Goal: Ask a question: Seek information or help from site administrators or community

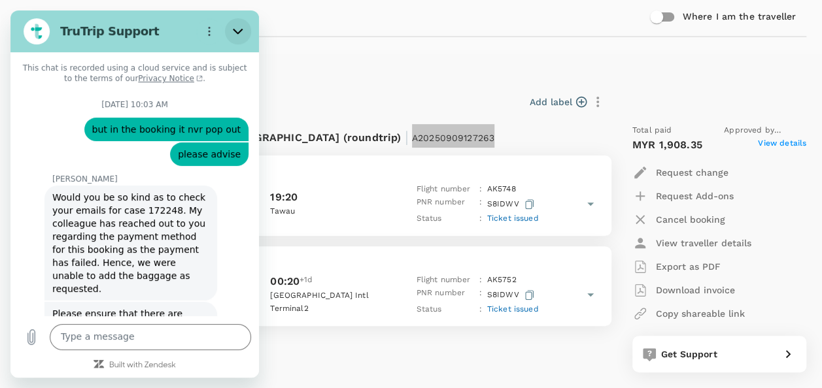
scroll to position [6784, 0]
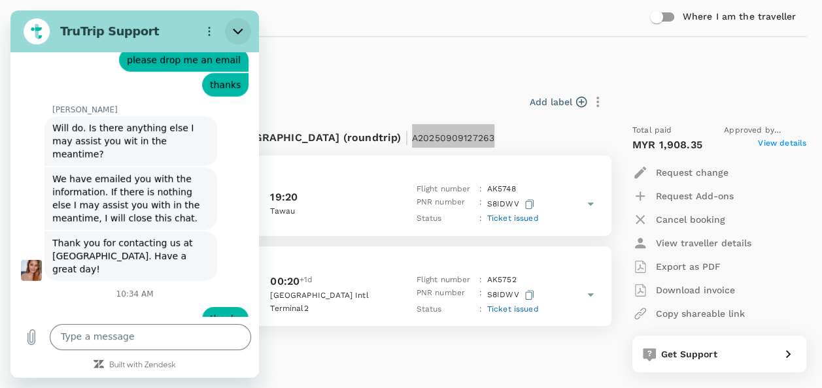
drag, startPoint x: 10, startPoint y: 10, endPoint x: 227, endPoint y: 25, distance: 217.0
click at [227, 25] on button "Close" at bounding box center [238, 31] width 26 height 26
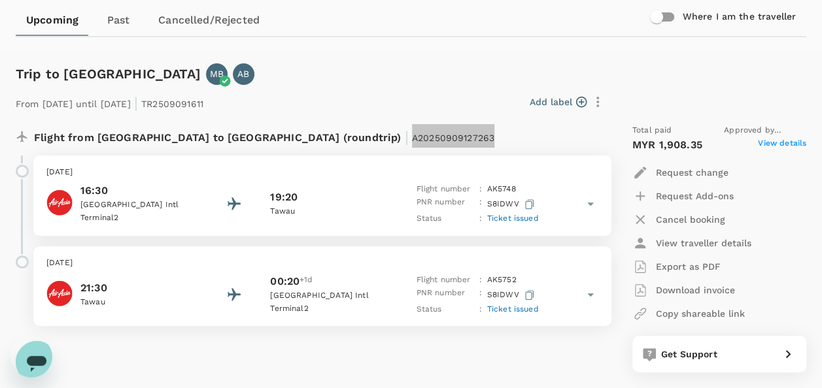
scroll to position [0, 0]
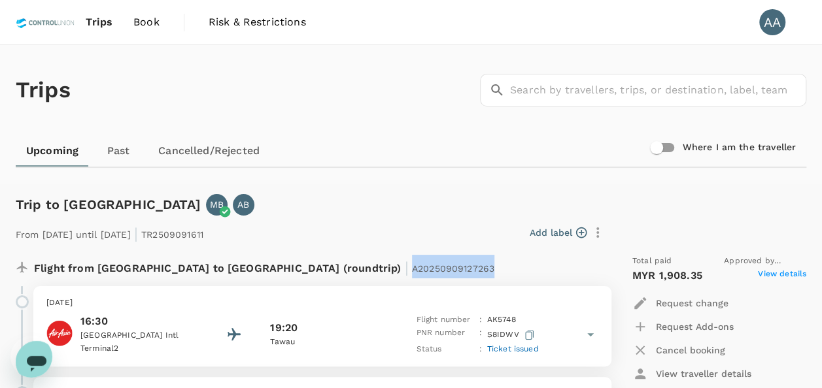
click at [151, 19] on span "Book" at bounding box center [146, 22] width 26 height 16
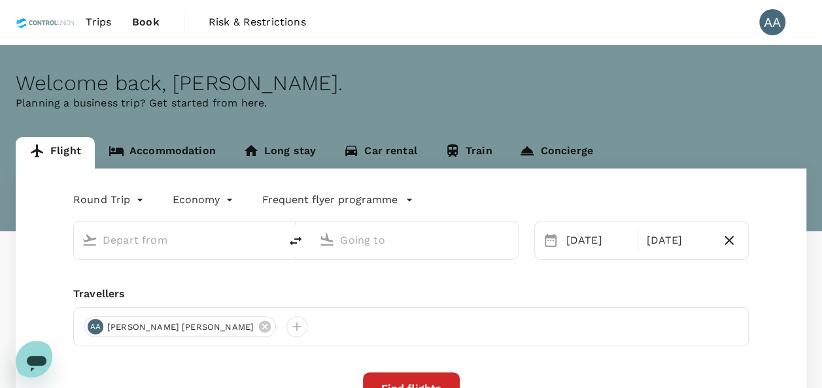
type input "[GEOGRAPHIC_DATA], [GEOGRAPHIC_DATA] (any)"
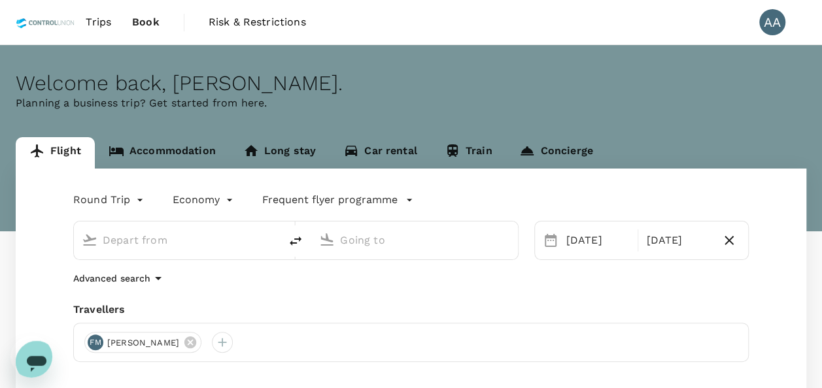
type input "[GEOGRAPHIC_DATA], [GEOGRAPHIC_DATA] (any)"
click at [154, 145] on link "Accommodation" at bounding box center [162, 152] width 135 height 31
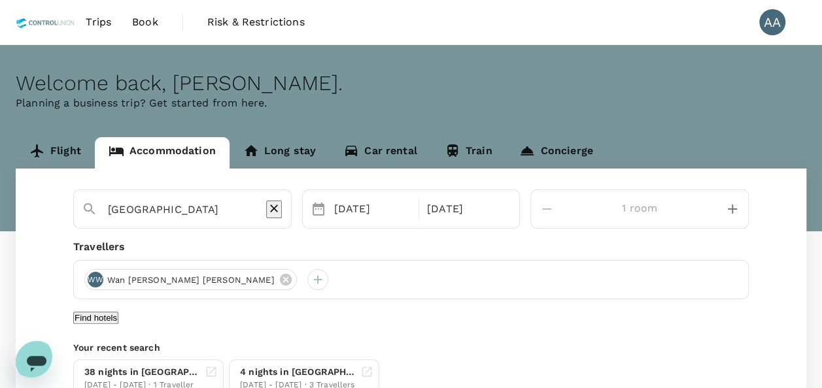
click at [247, 211] on input "[GEOGRAPHIC_DATA]" at bounding box center [177, 209] width 139 height 20
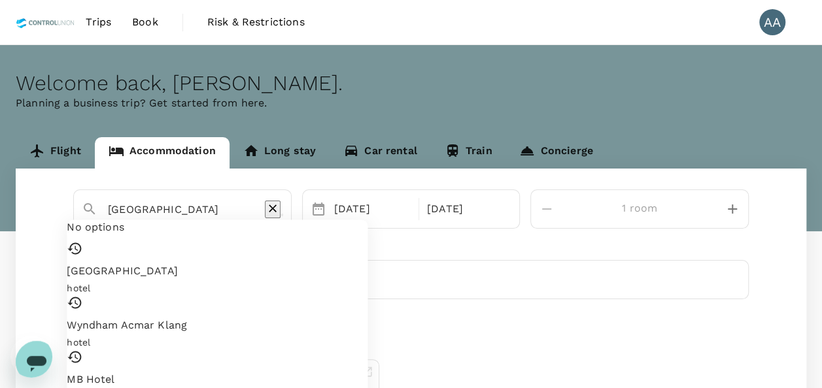
paste input "Ascott Thonglor Bangko"
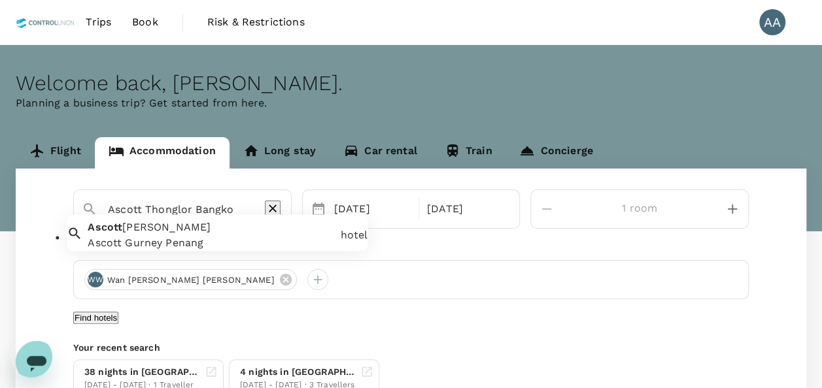
click at [247, 204] on input "Ascott Thonglor Bangko" at bounding box center [177, 209] width 139 height 20
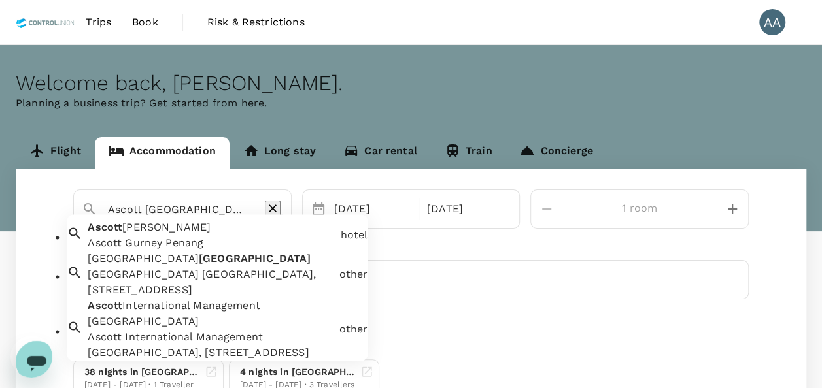
scroll to position [38, 0]
type input "[GEOGRAPHIC_DATA]"
click at [568, 356] on div "[GEOGRAPHIC_DATA] Kangsar Ascott [PERSON_NAME][GEOGRAPHIC_DATA] Ascott [PERSON_…" at bounding box center [411, 294] width 791 height 250
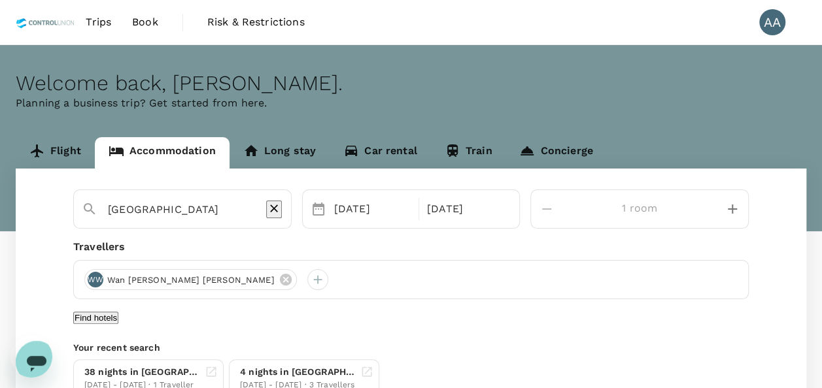
click at [25, 343] on div "Open messaging window" at bounding box center [36, 362] width 39 height 39
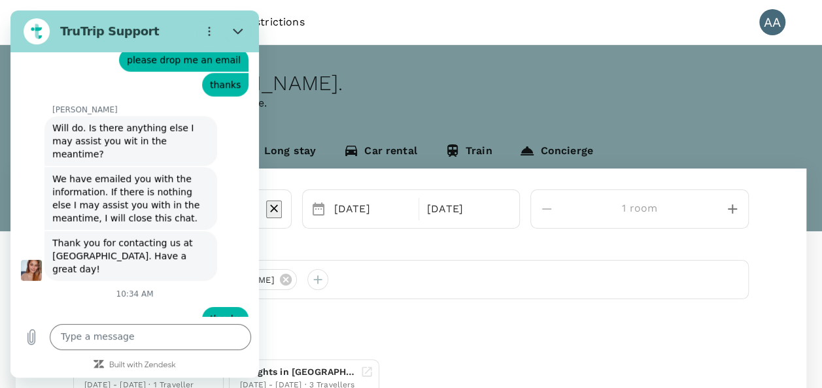
type input "[PERSON_NAME] A/[PERSON_NAME]"
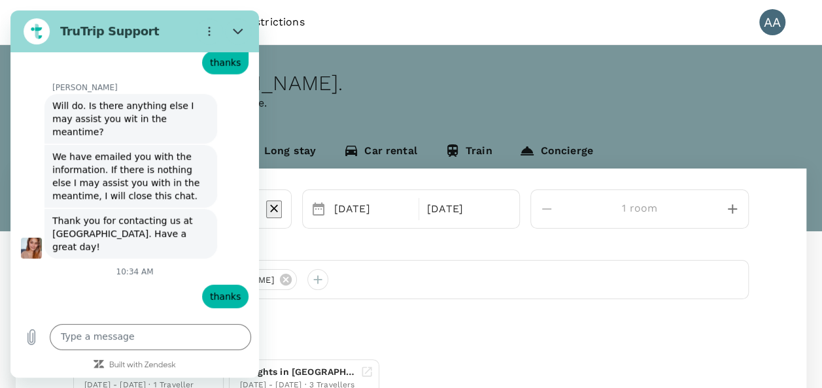
scroll to position [6819, 0]
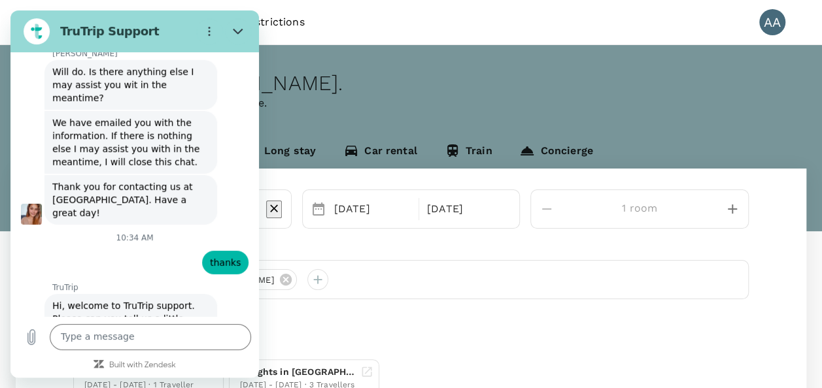
type input "[EMAIL_ADDRESS][DOMAIN_NAME]"
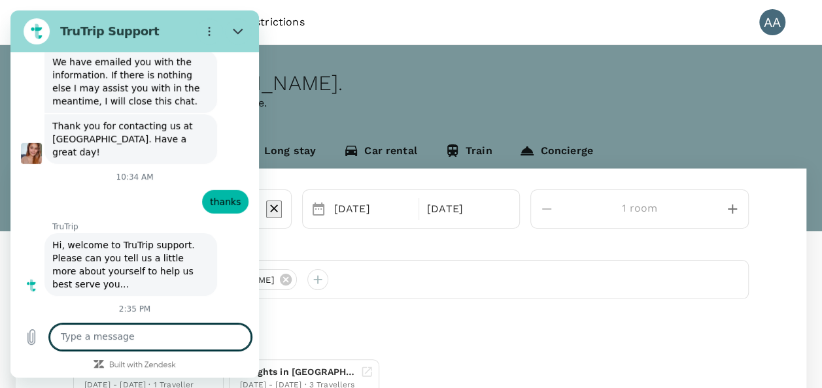
scroll to position [6882, 0]
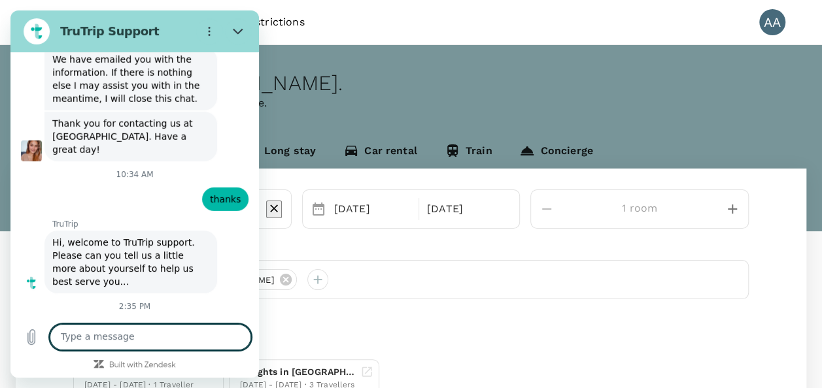
click at [127, 337] on textarea at bounding box center [150, 337] width 201 height 26
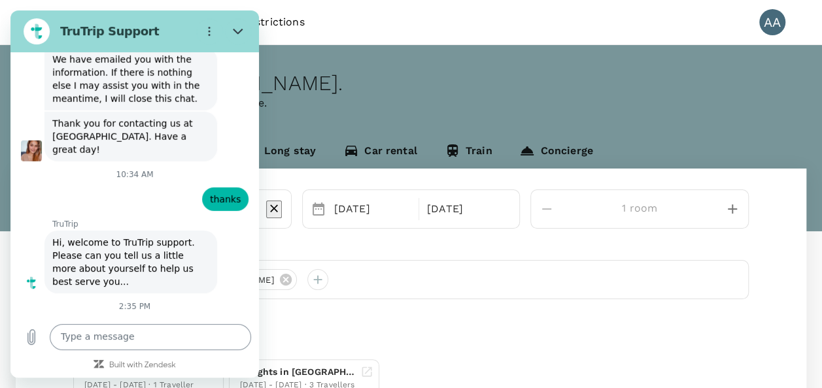
click at [156, 334] on textarea at bounding box center [150, 337] width 201 height 26
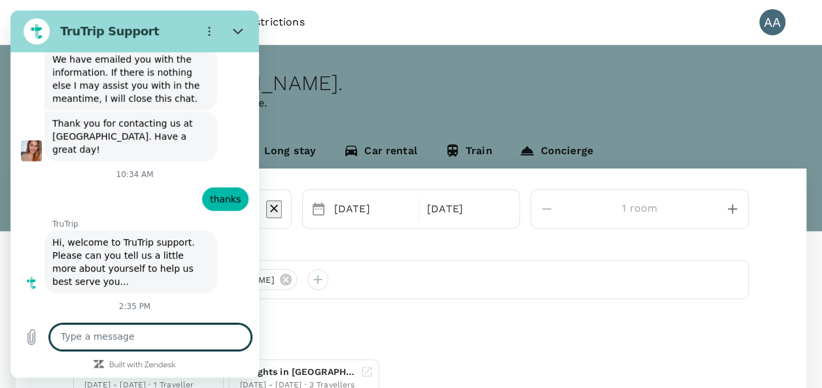
paste textarea "Ascott Thonglor [GEOGRAPHIC_DATA]"
type textarea "Ascott Thonglor Bangkok not in the list"
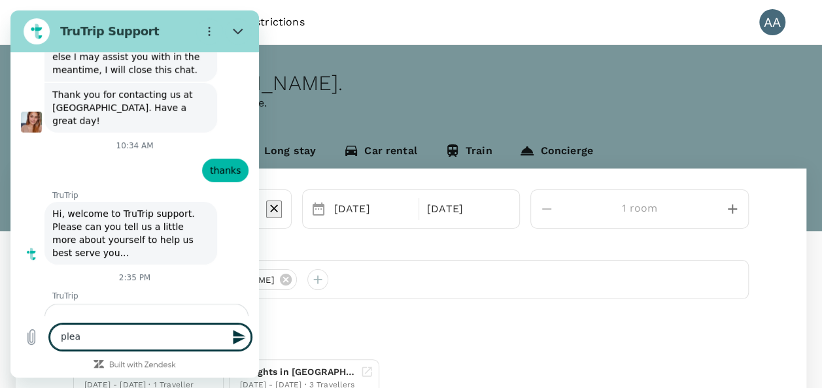
scroll to position [6914, 0]
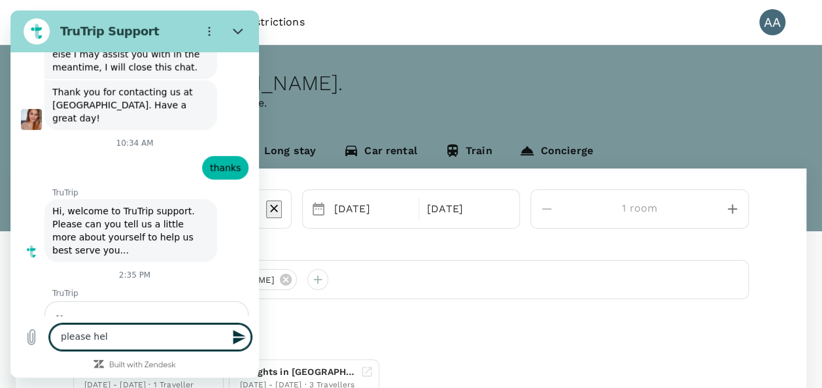
type textarea "please help"
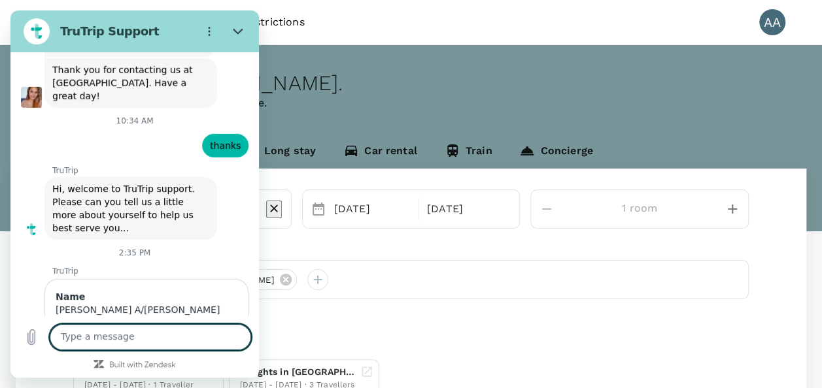
scroll to position [6939, 0]
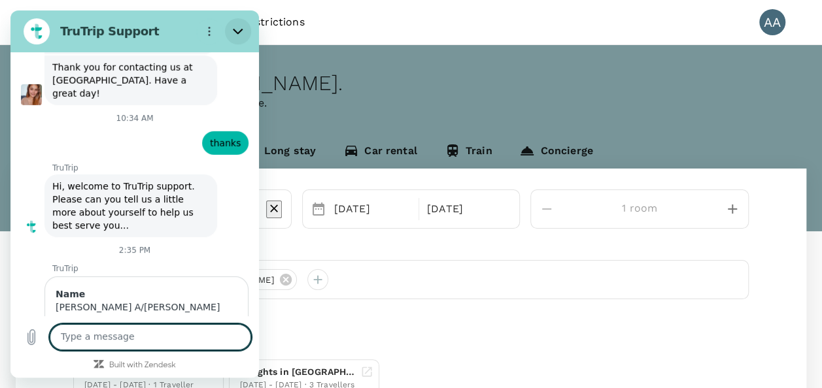
click at [235, 30] on icon "Close" at bounding box center [238, 31] width 10 height 10
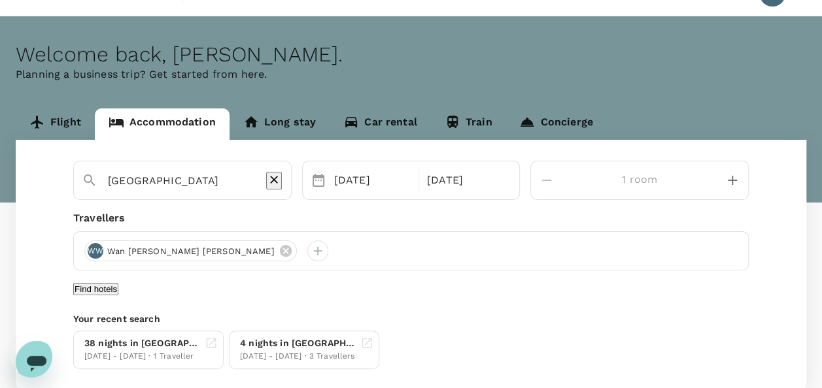
scroll to position [0, 0]
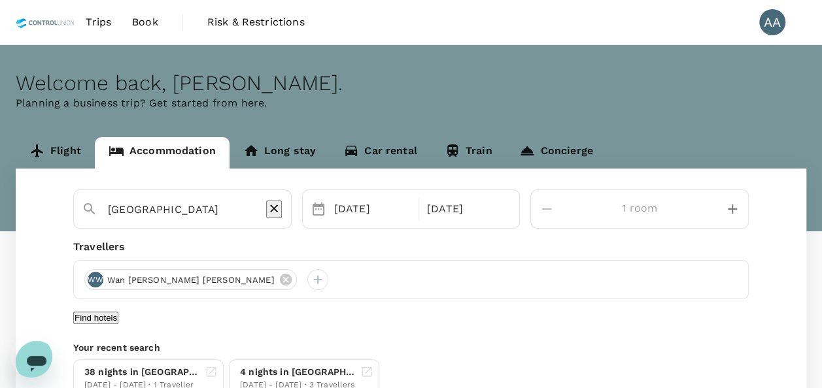
click at [29, 351] on icon "Open messaging window" at bounding box center [37, 363] width 24 height 24
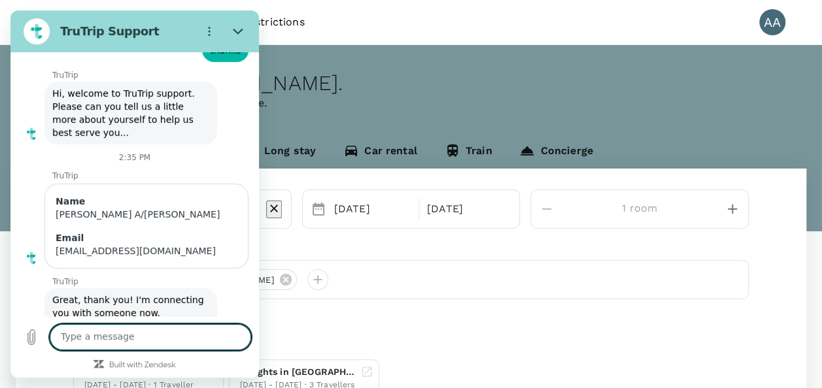
scroll to position [7034, 0]
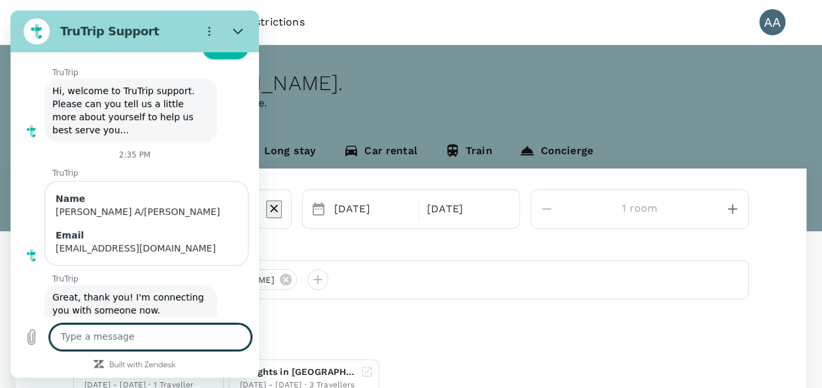
click at [137, 338] on textarea at bounding box center [150, 337] width 201 height 26
type textarea "i want to make booking for this hotel"
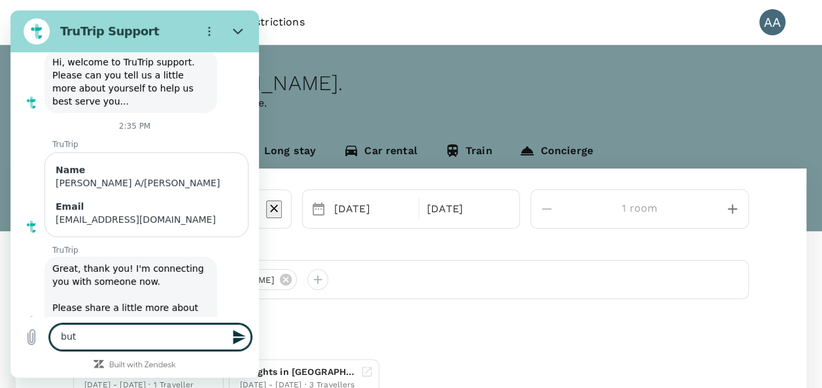
scroll to position [7066, 0]
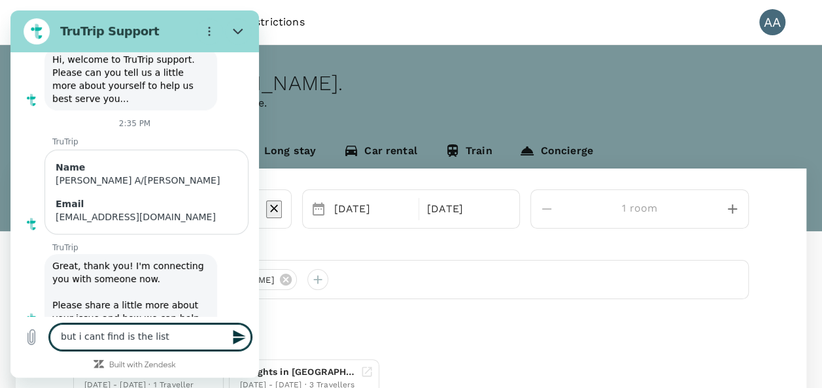
type textarea "but i cant find is the list"
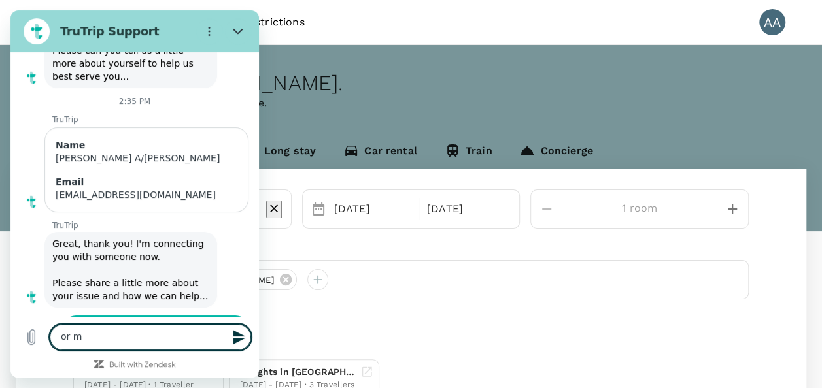
scroll to position [7090, 0]
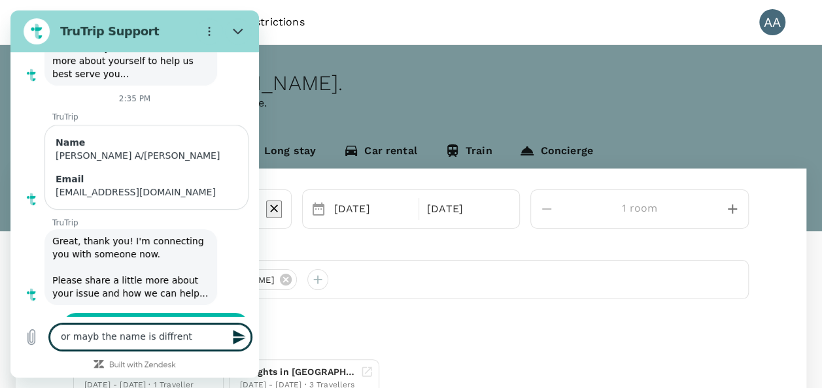
type textarea "or mayb the name is diffrent"
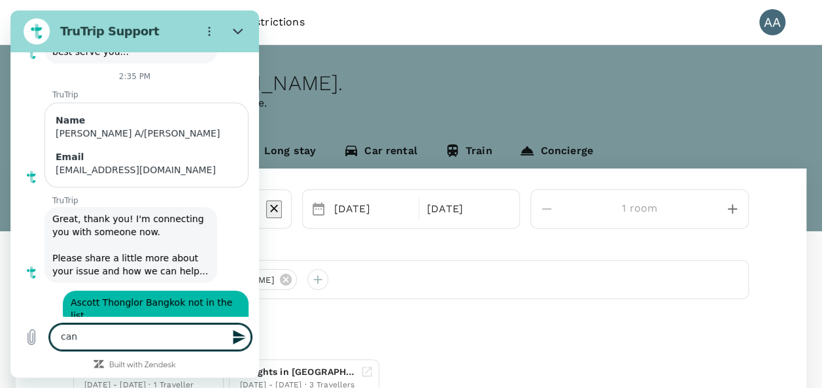
scroll to position [7115, 0]
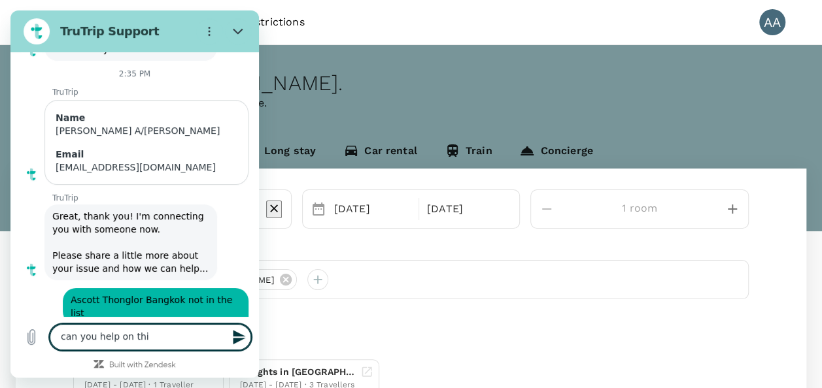
type textarea "can you help on this"
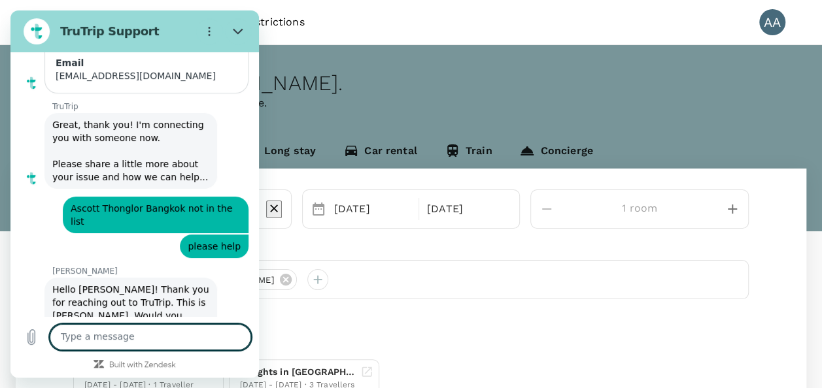
scroll to position [7209, 0]
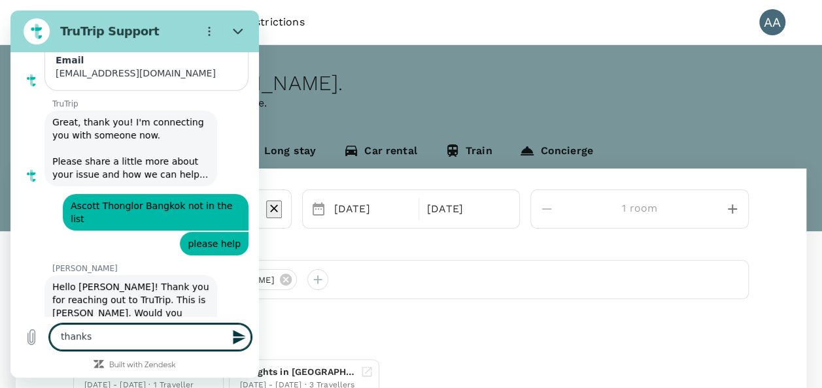
type textarea "thanks"
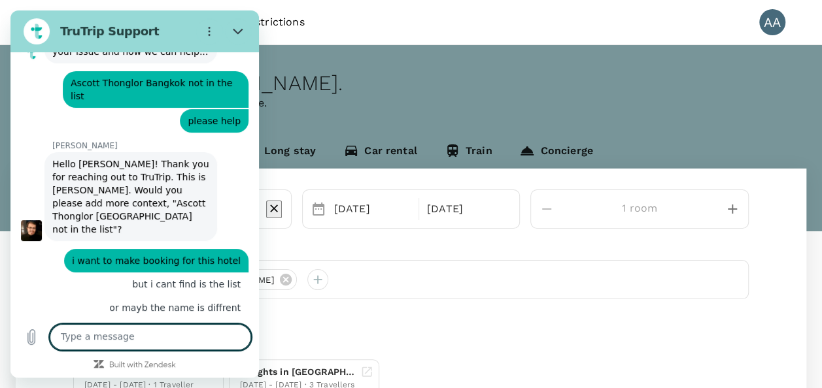
scroll to position [7335, 0]
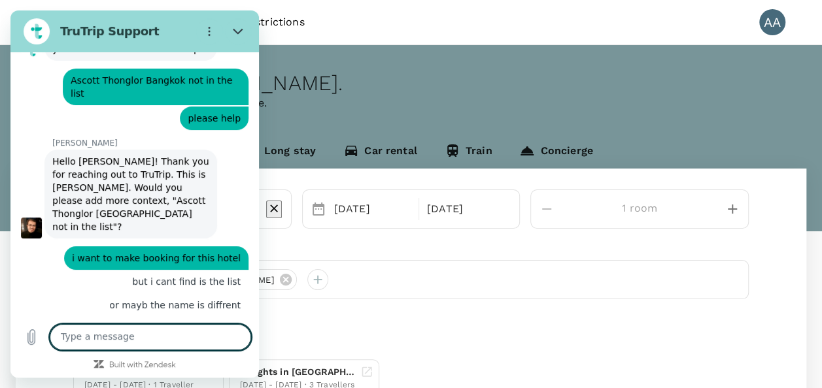
drag, startPoint x: 166, startPoint y: 330, endPoint x: 203, endPoint y: 326, distance: 37.6
click at [165, 330] on textarea at bounding box center [150, 337] width 201 height 26
type textarea "hi"
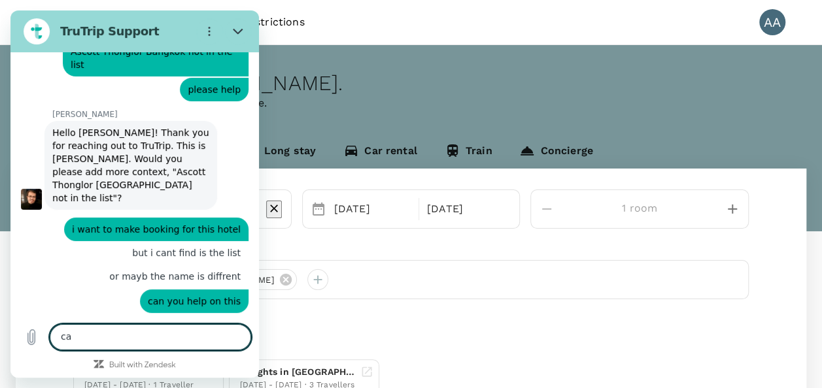
scroll to position [7366, 0]
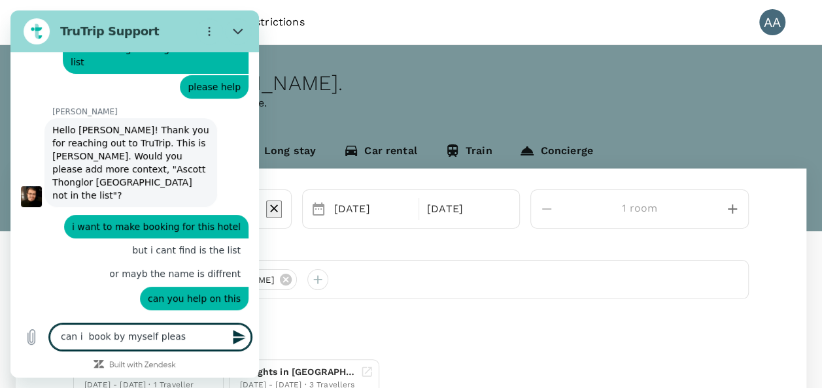
type textarea "can i book by myself please"
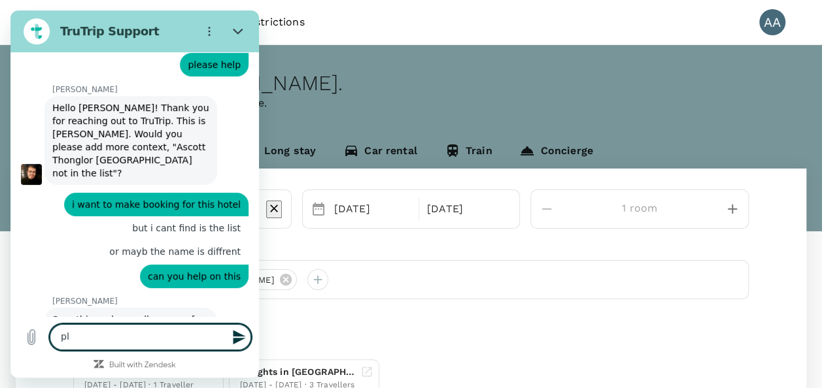
scroll to position [7391, 0]
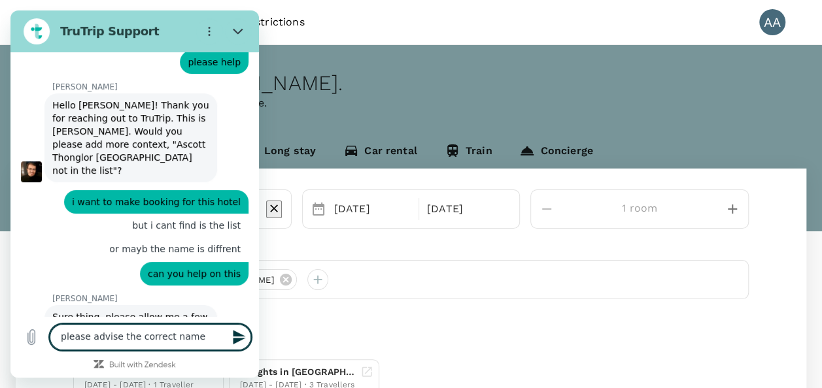
type textarea "please advise the correct name"
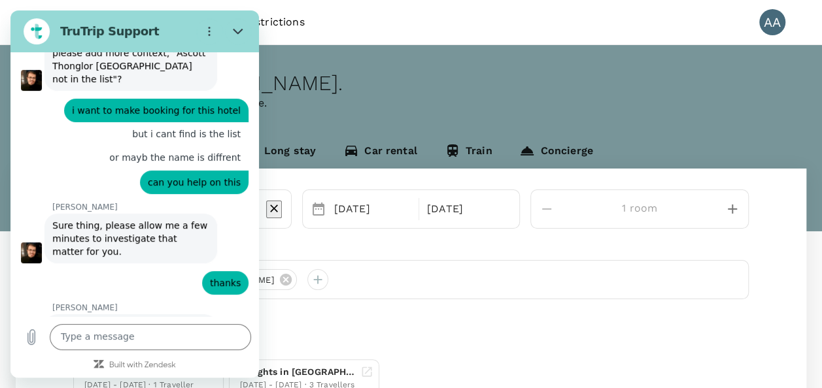
scroll to position [7485, 0]
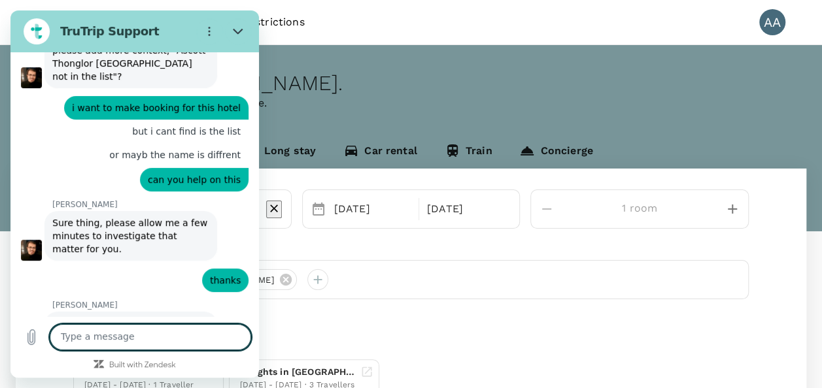
click at [94, 332] on textarea at bounding box center [150, 337] width 201 height 26
paste textarea "22-25/10"
type textarea "22-25/10"
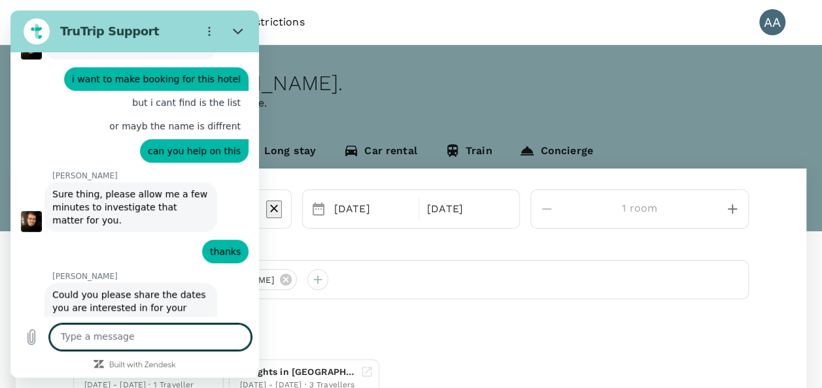
click at [98, 332] on textarea at bounding box center [150, 337] width 201 height 26
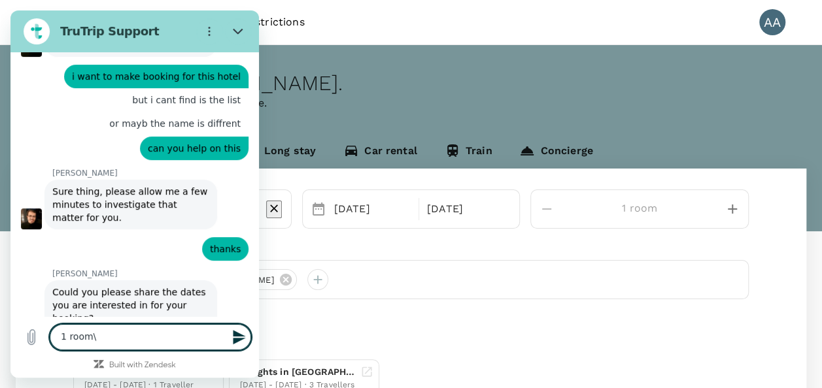
type textarea "1 room"
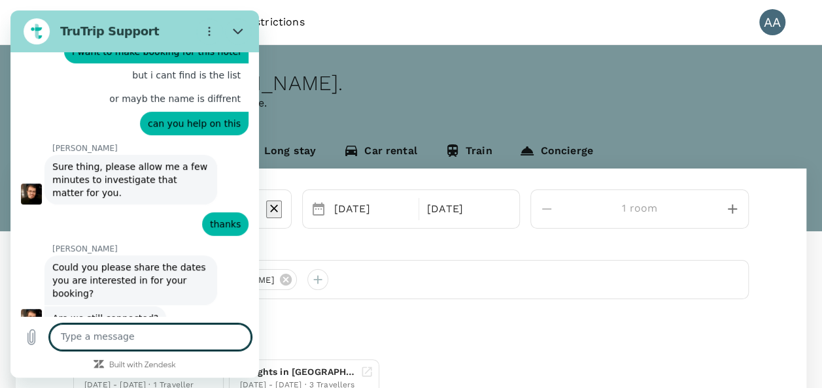
scroll to position [7649, 0]
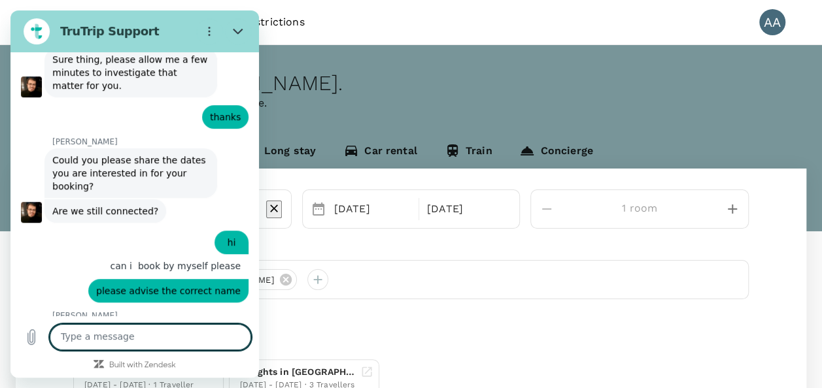
click at [158, 342] on textarea at bounding box center [150, 337] width 201 height 26
type textarea "please advise the name"
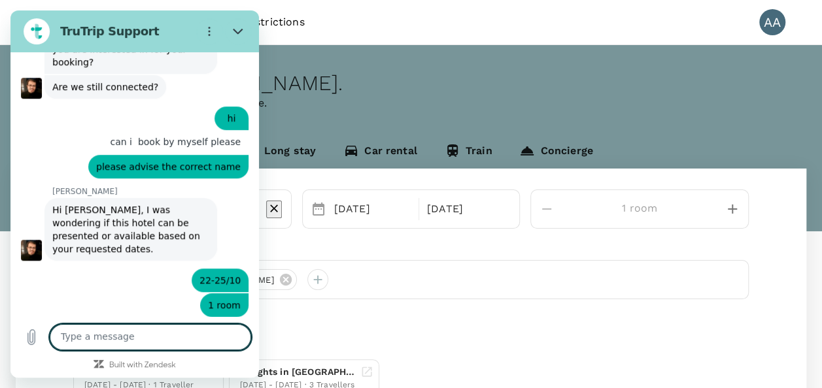
scroll to position [7776, 0]
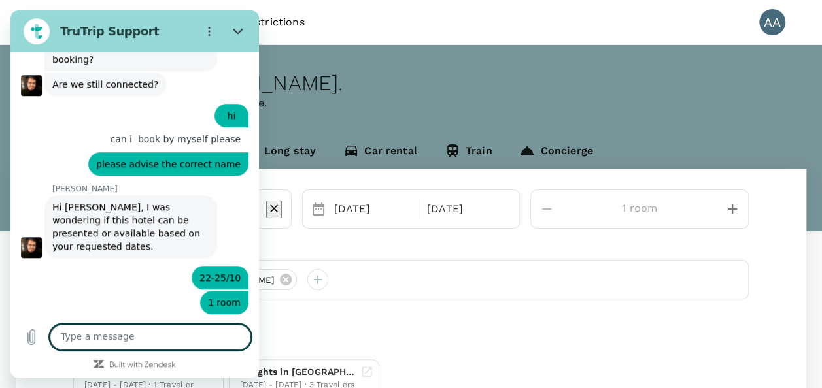
click at [109, 342] on textarea at bounding box center [150, 337] width 201 height 26
type textarea "ok thanks"
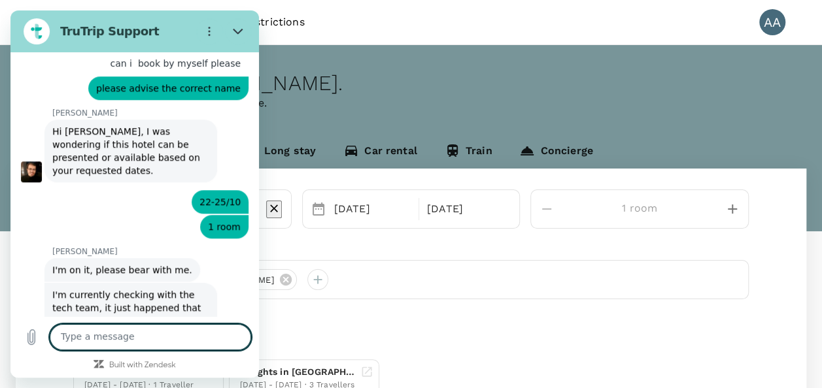
scroll to position [7942, 0]
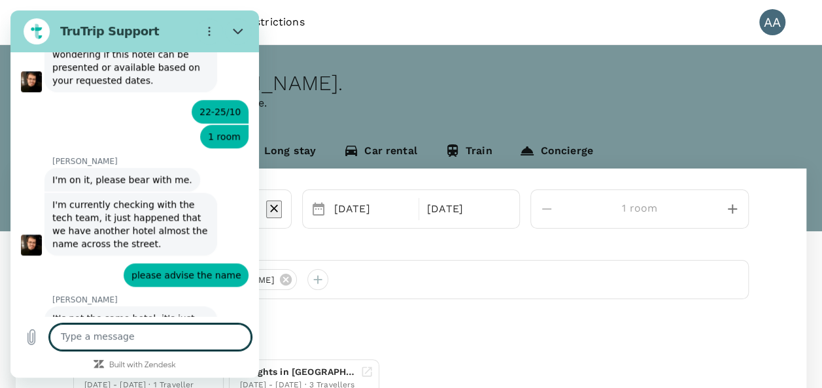
click at [125, 331] on textarea at bounding box center [150, 337] width 201 height 26
type textarea "ok thanks [PERSON_NAME]"
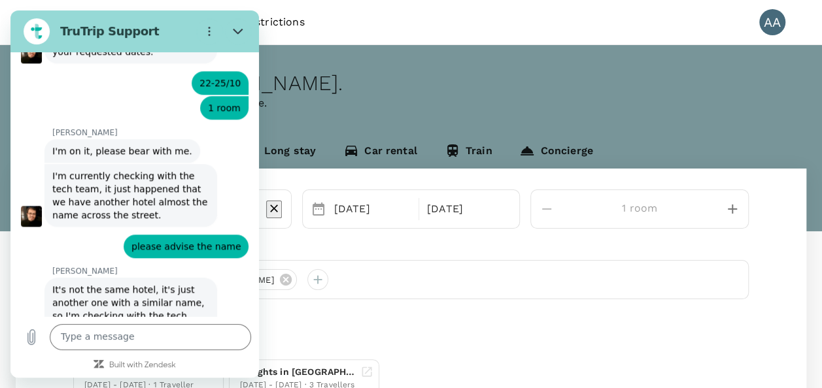
scroll to position [7973, 0]
